Goal: Task Accomplishment & Management: Manage account settings

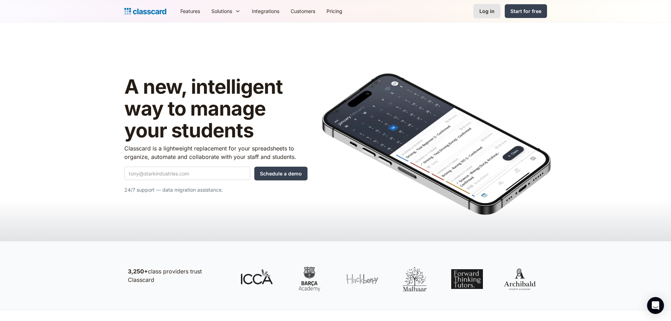
click at [496, 14] on link "Log in" at bounding box center [487, 11] width 27 height 14
click at [486, 14] on div "Log in" at bounding box center [487, 10] width 15 height 7
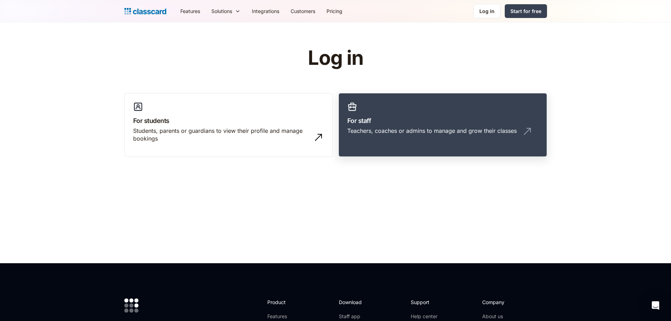
click at [438, 119] on h3 "For staff" at bounding box center [442, 121] width 191 height 10
click at [434, 125] on h3 "For staff" at bounding box center [442, 121] width 191 height 10
